Goal: Information Seeking & Learning: Learn about a topic

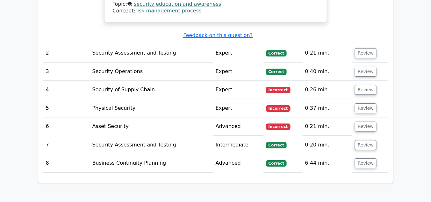
scroll to position [646, 0]
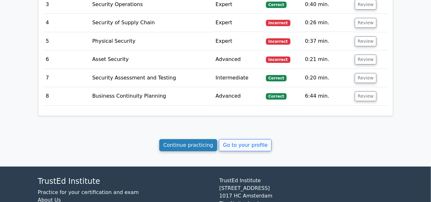
click at [181, 140] on link "Continue practicing" at bounding box center [188, 145] width 58 height 12
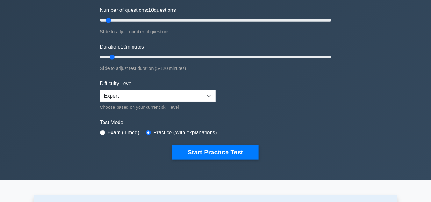
scroll to position [102, 0]
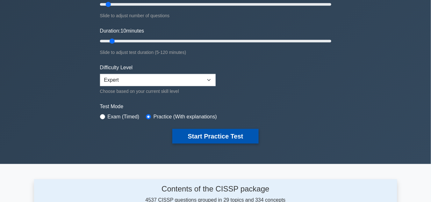
click at [213, 132] on button "Start Practice Test" at bounding box center [216, 136] width 86 height 15
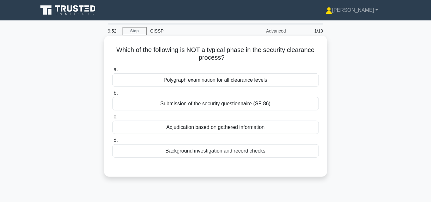
click at [223, 79] on div "Polygraph examination for all clearance levels" at bounding box center [216, 79] width 207 height 13
click at [113, 72] on input "a. Polygraph examination for all clearance levels" at bounding box center [113, 70] width 0 height 4
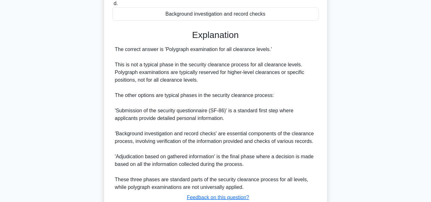
scroll to position [153, 0]
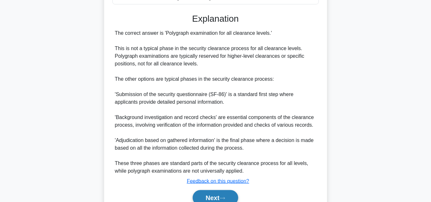
click at [213, 195] on button "Next" at bounding box center [216, 197] width 46 height 15
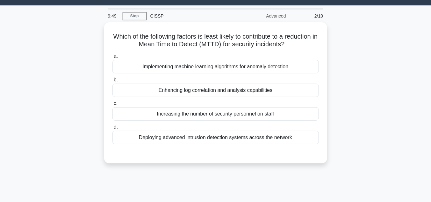
scroll to position [0, 0]
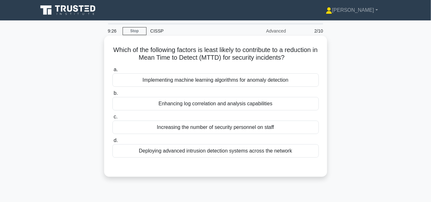
click at [276, 126] on div "Increasing the number of security personnel on staff" at bounding box center [216, 127] width 207 height 13
click at [113, 119] on input "c. Increasing the number of security personnel on staff" at bounding box center [113, 117] width 0 height 4
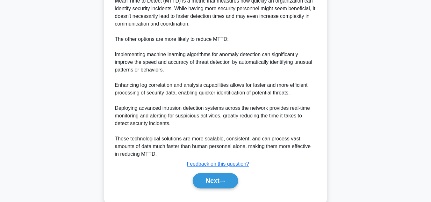
scroll to position [213, 0]
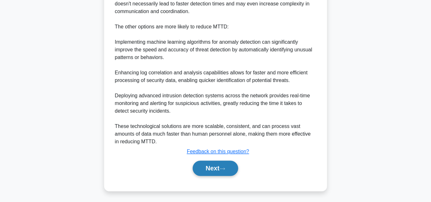
click at [228, 165] on button "Next" at bounding box center [216, 168] width 46 height 15
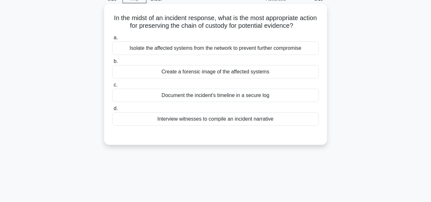
scroll to position [24, 0]
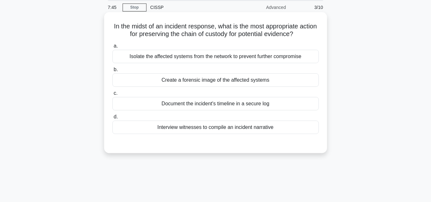
click at [238, 104] on div "Document the incident's timeline in a secure log" at bounding box center [216, 103] width 207 height 13
click at [113, 95] on input "c. Document the incident's timeline in a secure log" at bounding box center [113, 93] width 0 height 4
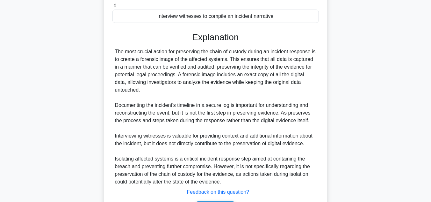
scroll to position [175, 0]
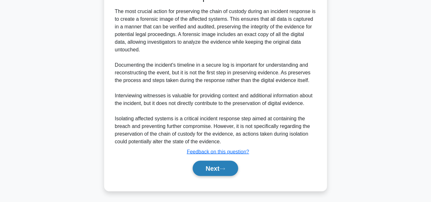
click at [222, 168] on icon at bounding box center [223, 169] width 6 height 4
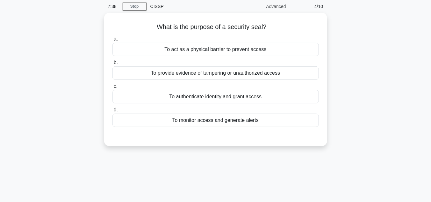
scroll to position [24, 0]
click at [240, 48] on div "To act as a physical barrier to prevent access" at bounding box center [216, 48] width 207 height 13
click at [113, 41] on input "a. To act as a physical barrier to prevent access" at bounding box center [113, 38] width 0 height 4
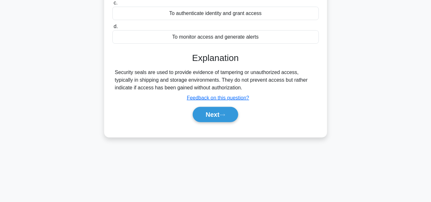
scroll to position [126, 0]
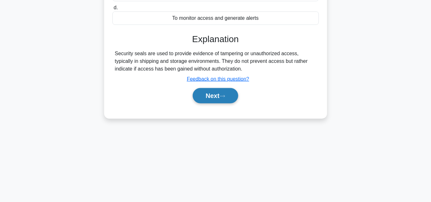
click at [216, 93] on button "Next" at bounding box center [216, 95] width 46 height 15
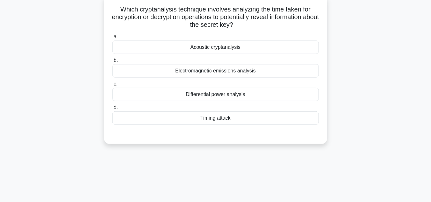
scroll to position [24, 0]
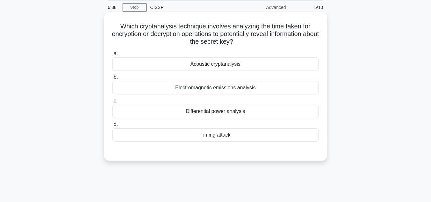
drag, startPoint x: 107, startPoint y: 25, endPoint x: 262, endPoint y: 139, distance: 192.2
click at [262, 139] on div "Which cryptanalysis technique involves analyzing the time taken for encryption …" at bounding box center [216, 87] width 218 height 144
copy div "Which cryptanalysis technique involves analyzing the time taken for encryption …"
click at [214, 135] on div "Timing attack" at bounding box center [216, 134] width 207 height 13
click at [113, 127] on input "d. Timing attack" at bounding box center [113, 124] width 0 height 4
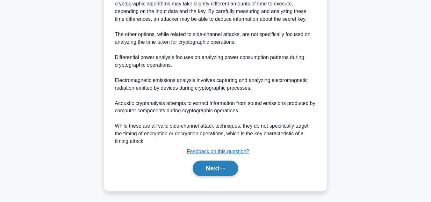
click at [224, 167] on icon at bounding box center [223, 169] width 6 height 4
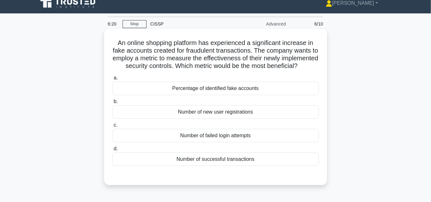
scroll to position [6, 0]
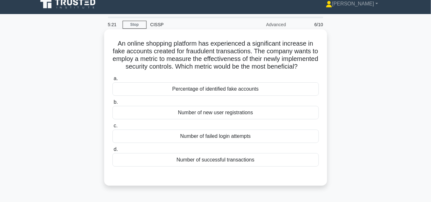
click at [216, 96] on div "Percentage of identified fake accounts" at bounding box center [216, 88] width 207 height 13
click at [113, 81] on input "a. Percentage of identified fake accounts" at bounding box center [113, 79] width 0 height 4
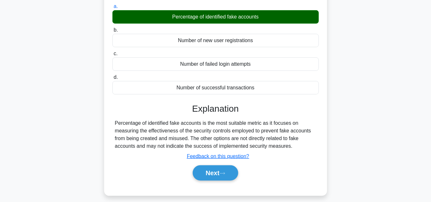
scroll to position [108, 0]
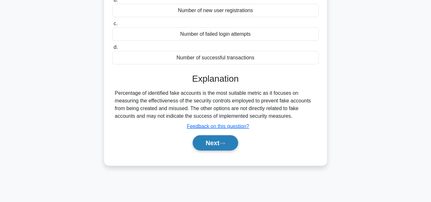
click at [225, 145] on icon at bounding box center [223, 144] width 6 height 4
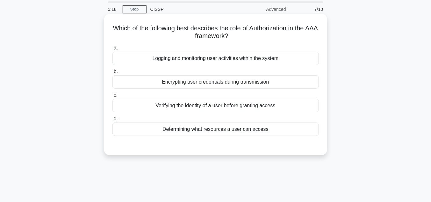
scroll to position [0, 0]
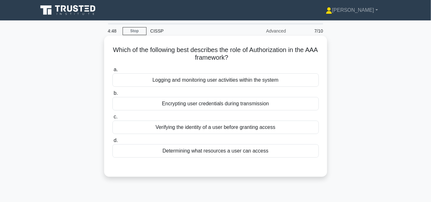
click at [210, 151] on div "Determining what resources a user can access" at bounding box center [216, 150] width 207 height 13
click at [113, 143] on input "d. Determining what resources a user can access" at bounding box center [113, 140] width 0 height 4
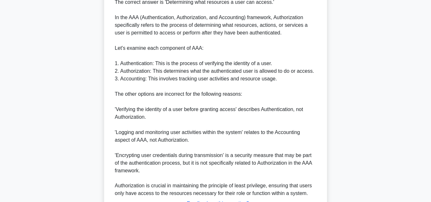
scroll to position [204, 0]
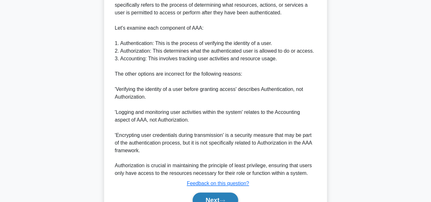
click at [226, 195] on button "Next" at bounding box center [216, 200] width 46 height 15
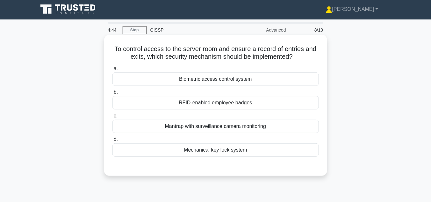
scroll to position [0, 0]
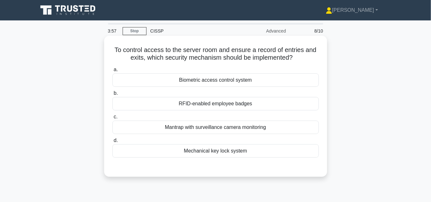
click at [231, 80] on div "Biometric access control system" at bounding box center [216, 79] width 207 height 13
click at [113, 72] on input "a. Biometric access control system" at bounding box center [113, 70] width 0 height 4
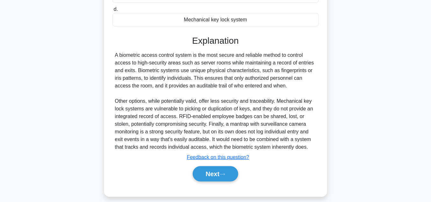
scroll to position [143, 0]
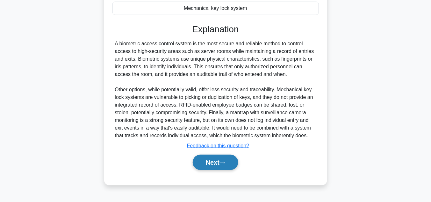
click at [224, 161] on icon at bounding box center [223, 163] width 6 height 4
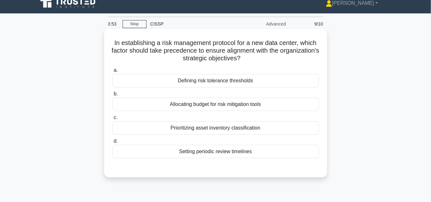
scroll to position [6, 0]
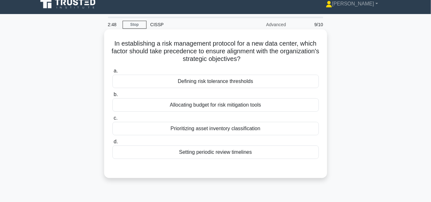
click at [234, 82] on div "Defining risk tolerance thresholds" at bounding box center [216, 81] width 207 height 13
click at [113, 73] on input "a. Defining risk tolerance thresholds" at bounding box center [113, 71] width 0 height 4
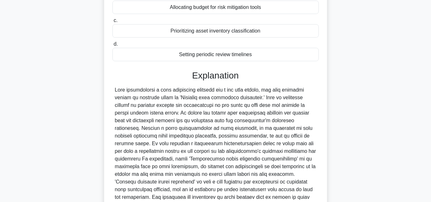
scroll to position [190, 0]
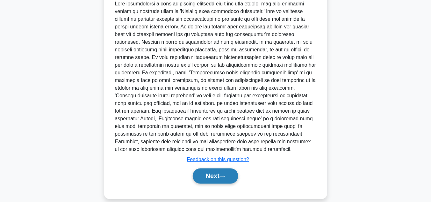
click at [216, 169] on button "Next" at bounding box center [216, 175] width 46 height 15
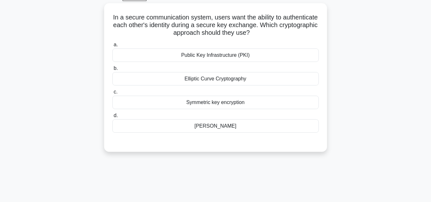
scroll to position [6, 0]
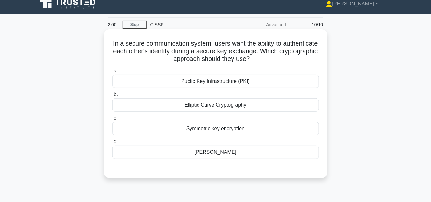
click at [229, 82] on div "Public Key Infrastructure (PKI)" at bounding box center [216, 81] width 207 height 13
click at [113, 73] on input "a. Public Key Infrastructure (PKI)" at bounding box center [113, 71] width 0 height 4
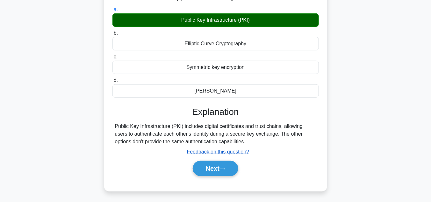
scroll to position [108, 0]
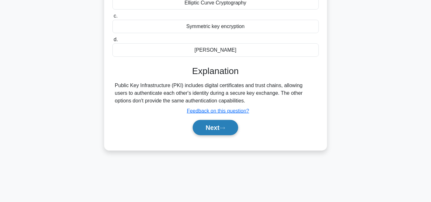
click at [219, 128] on button "Next" at bounding box center [216, 127] width 46 height 15
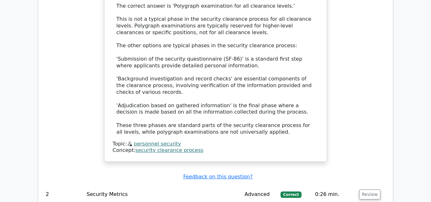
scroll to position [561, 0]
